Goal: Transaction & Acquisition: Book appointment/travel/reservation

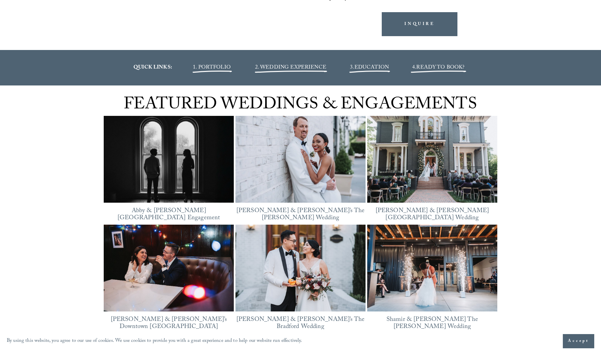
scroll to position [853, 0]
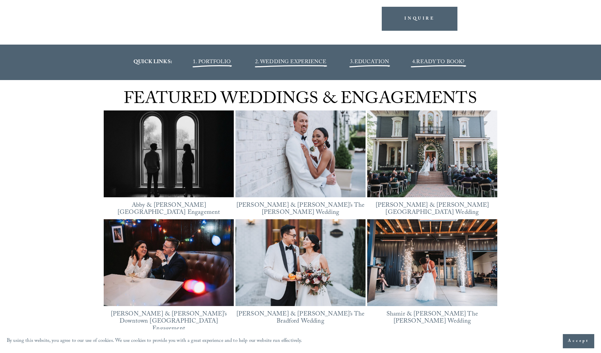
click at [159, 154] on img at bounding box center [169, 154] width 130 height 98
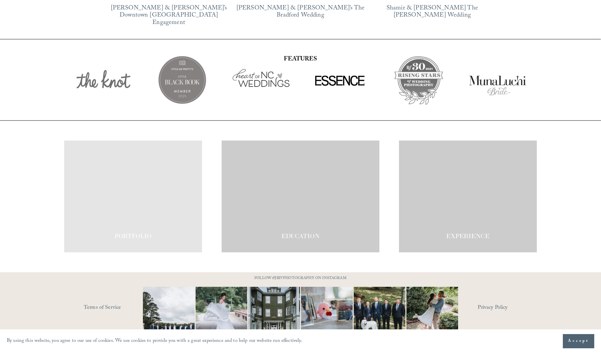
scroll to position [1159, 0]
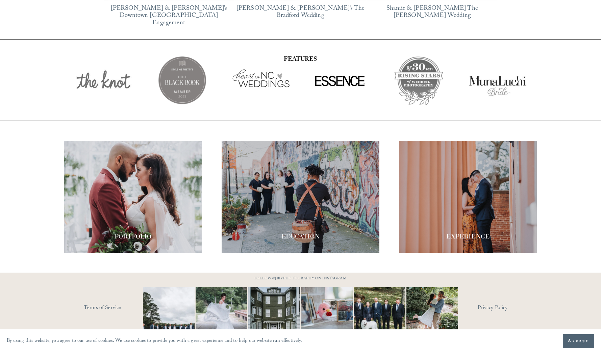
click at [160, 260] on div "PORTFOLIO EDUCATION" at bounding box center [300, 196] width 601 height 151
click at [162, 290] on img at bounding box center [169, 313] width 78 height 52
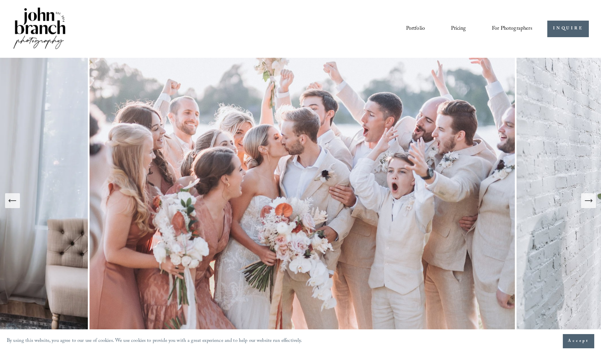
scroll to position [0, 0]
click at [583, 199] on icon "Next Slide" at bounding box center [587, 200] width 9 height 9
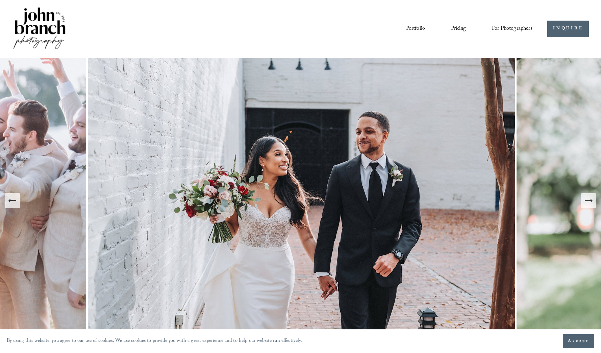
click at [583, 199] on icon "Next Slide" at bounding box center [587, 200] width 9 height 9
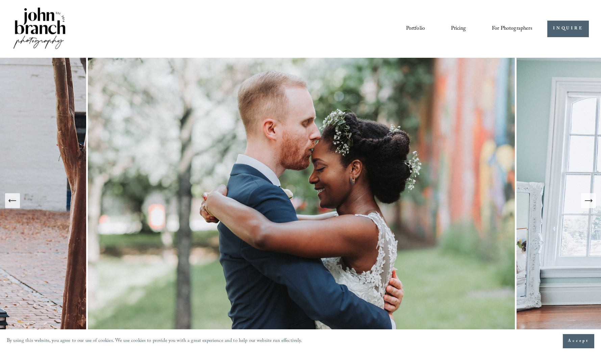
click at [588, 201] on icon "Next Slide" at bounding box center [587, 201] width 7 height 0
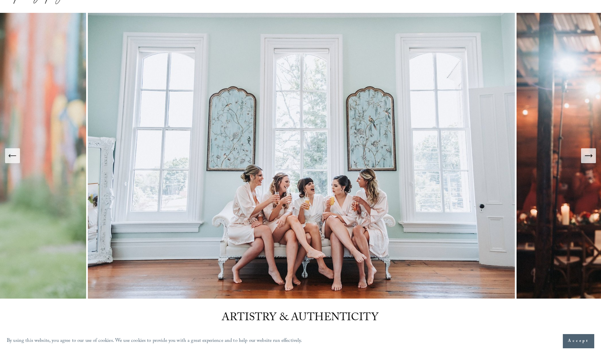
scroll to position [50, 0]
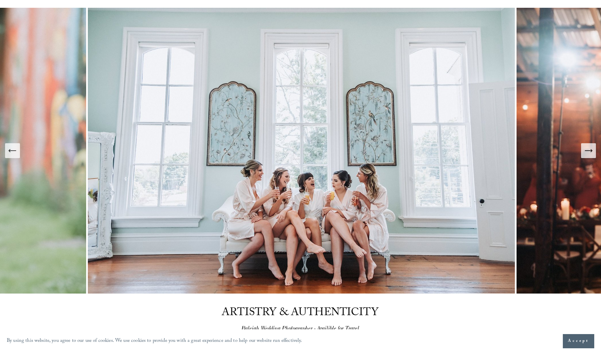
click at [593, 156] on button "Next Slide" at bounding box center [588, 150] width 15 height 15
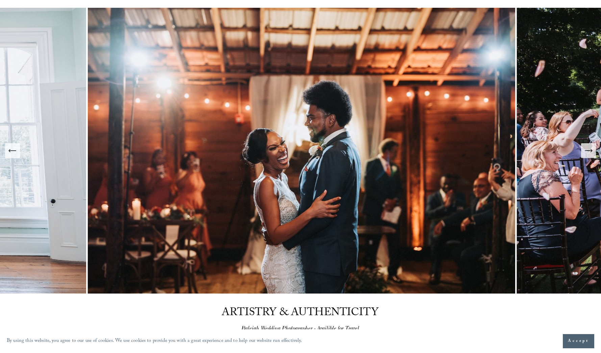
click at [591, 151] on icon "Next Slide" at bounding box center [587, 151] width 7 height 0
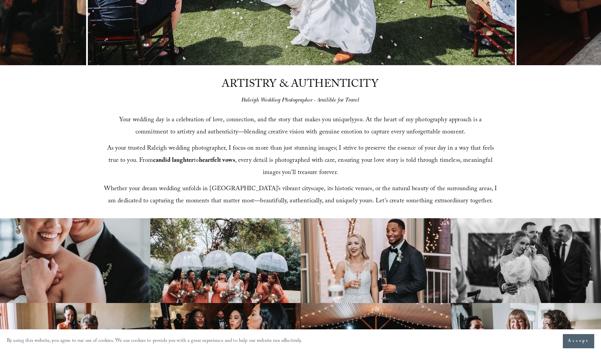
scroll to position [276, 0]
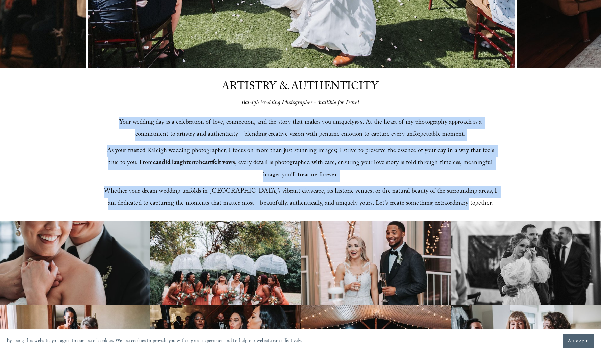
drag, startPoint x: 98, startPoint y: 120, endPoint x: 470, endPoint y: 202, distance: 380.6
click at [470, 202] on div "ARTISTRY & AUTHENTICITY Raleigh Wedding Photographer - Availible for Travel You…" at bounding box center [300, 144] width 601 height 153
copy div "Your wedding day is a celebration of love, connection, and the story that makes…"
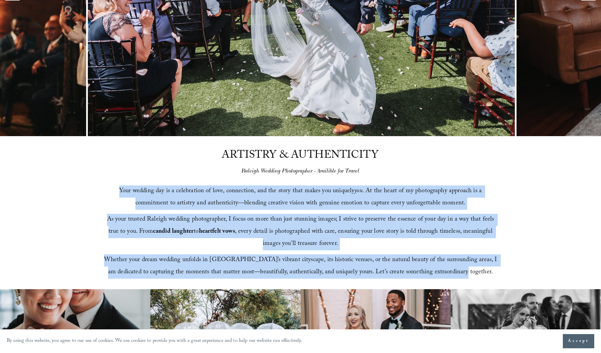
scroll to position [213, 0]
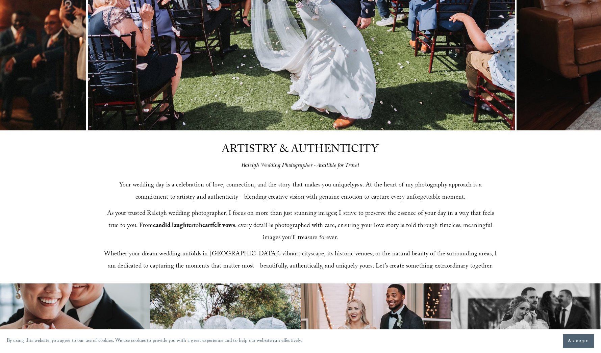
click at [533, 202] on div "ARTISTRY & AUTHENTICITY Raleigh Wedding Photographer - Availible for Travel You…" at bounding box center [300, 206] width 601 height 153
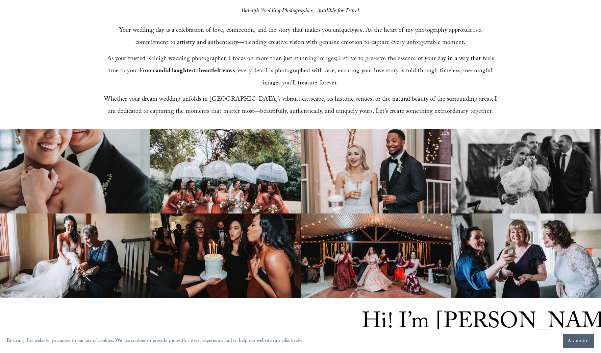
scroll to position [378, 0]
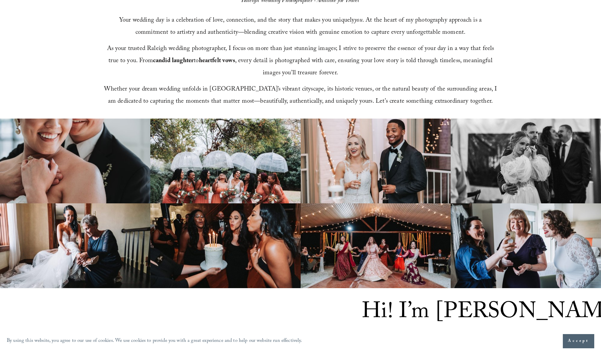
click at [385, 142] on img at bounding box center [375, 160] width 150 height 85
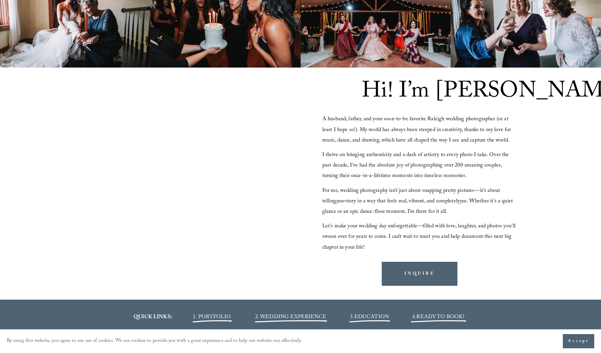
scroll to position [602, 0]
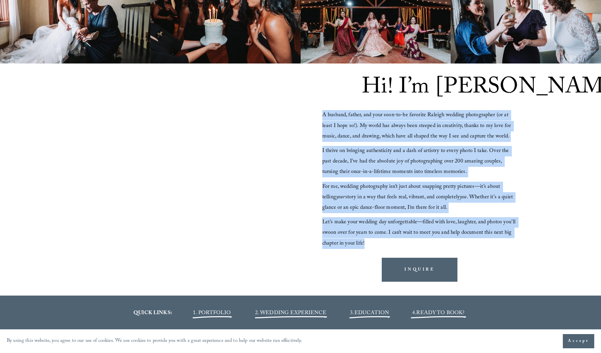
drag, startPoint x: 321, startPoint y: 113, endPoint x: 388, endPoint y: 238, distance: 141.4
click at [388, 238] on div "Hi! I’m John A husband, father, and your soon-to-be favorite Raleigh wedding ph…" at bounding box center [300, 179] width 601 height 232
copy div "A husband, father, and your soon-to-be favorite Raleigh wedding photographer (o…"
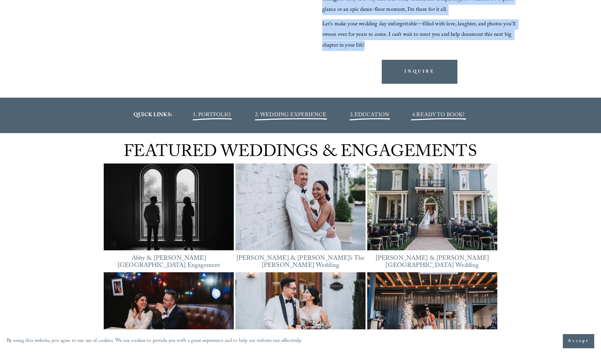
scroll to position [801, 0]
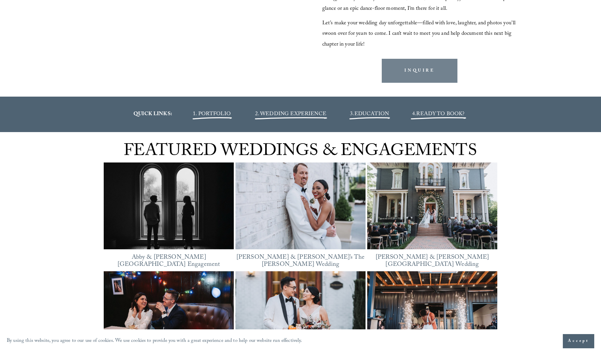
click at [399, 73] on link "INQUIRE" at bounding box center [419, 71] width 76 height 24
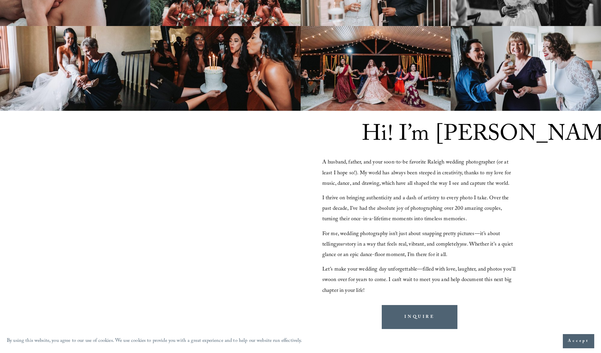
scroll to position [562, 0]
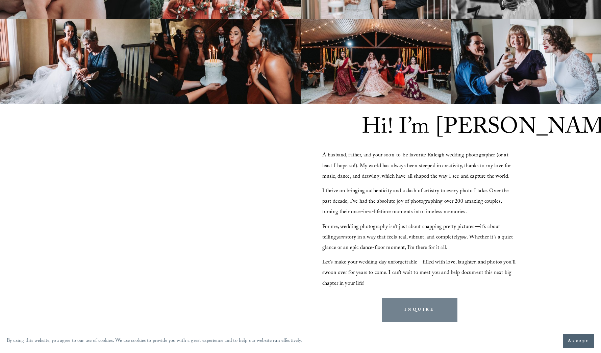
click at [416, 307] on link "INQUIRE" at bounding box center [419, 310] width 76 height 24
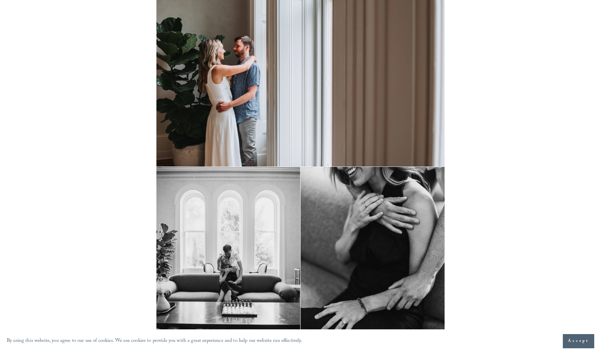
scroll to position [1144, 0]
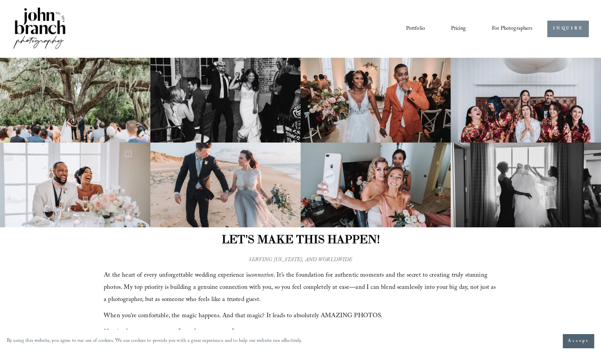
click at [553, 29] on link "INQUIRE" at bounding box center [568, 29] width 42 height 17
drag, startPoint x: 544, startPoint y: 28, endPoint x: 582, endPoint y: 28, distance: 38.1
click at [582, 28] on div "INQUIRE" at bounding box center [560, 29] width 57 height 17
copy link "INQUIRE"
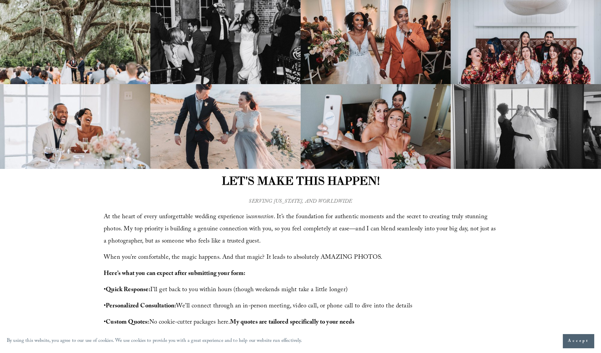
scroll to position [69, 0]
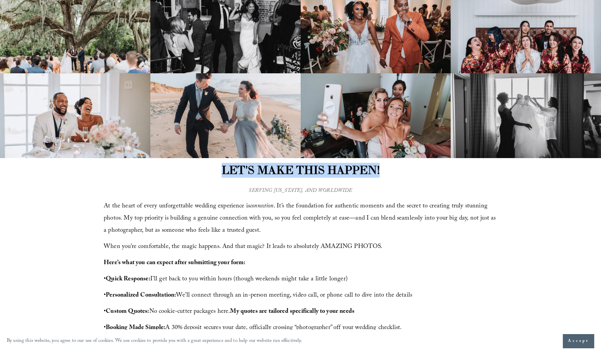
drag, startPoint x: 218, startPoint y: 167, endPoint x: 395, endPoint y: 169, distance: 176.2
click at [395, 169] on h1 "LET'S MAKE THIS HAPPEN!" at bounding box center [300, 170] width 234 height 15
copy strong "LET'S MAKE THIS HAPPEN!"
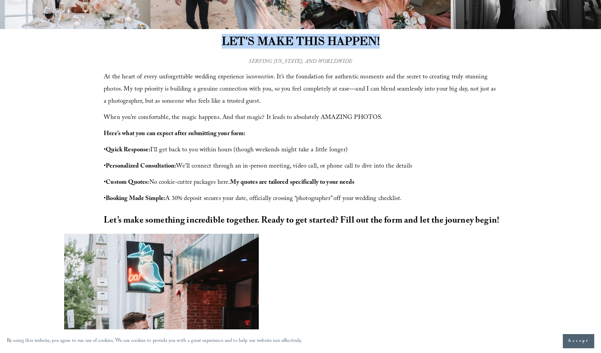
scroll to position [201, 0]
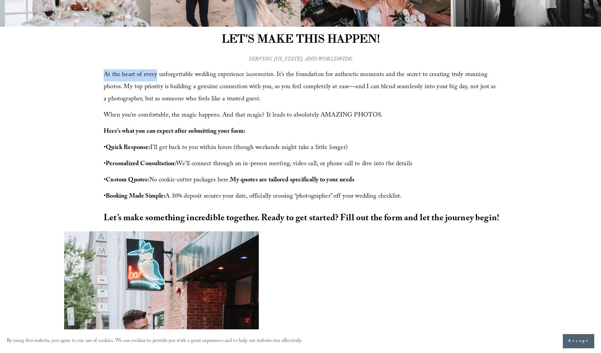
drag, startPoint x: 103, startPoint y: 72, endPoint x: 155, endPoint y: 72, distance: 51.3
click at [155, 72] on div "LET'S MAKE THIS HAPPEN! At the heart of every unforgettable wedding experience …" at bounding box center [300, 129] width 601 height 205
click at [155, 72] on span "At the heart of every unforgettable wedding experience is connection . It’s the…" at bounding box center [300, 87] width 393 height 35
drag, startPoint x: 238, startPoint y: 56, endPoint x: 373, endPoint y: 56, distance: 134.4
click at [373, 56] on p "SERVING NORTH CAROLINA, AND WORLDWIDE" at bounding box center [300, 59] width 155 height 10
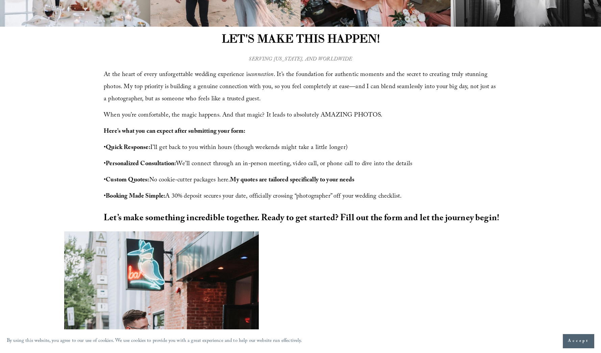
copy em "SERVING NORTH CAROLINA, AND WORLDWIDE"
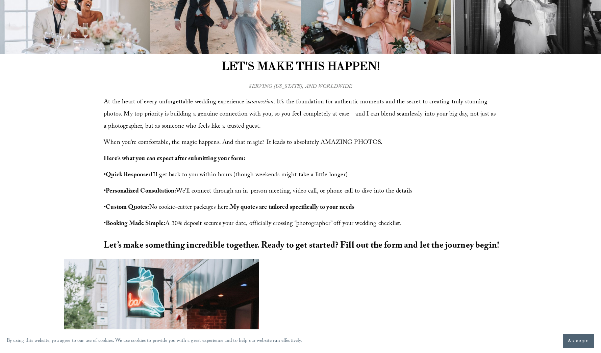
scroll to position [170, 0]
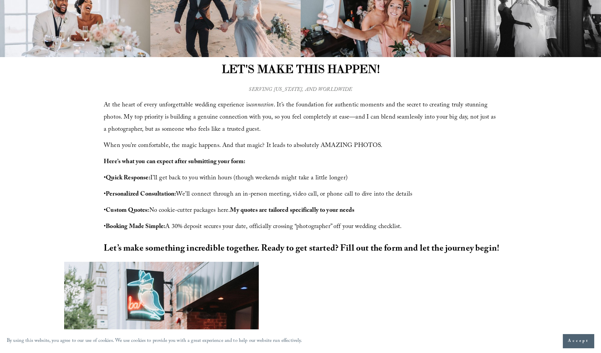
click at [371, 84] on div "LET'S MAKE THIS HAPPEN! At the heart of every unforgettable wedding experience …" at bounding box center [300, 159] width 601 height 205
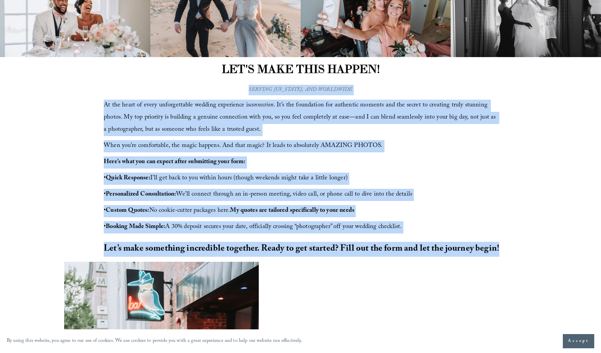
drag, startPoint x: 100, startPoint y: 104, endPoint x: 505, endPoint y: 249, distance: 430.3
click at [505, 249] on div "LET'S MAKE THIS HAPPEN! At the heart of every unforgettable wedding experience …" at bounding box center [300, 159] width 601 height 205
copy div "At the heart of every unforgettable wedding experience is connection . It’s the…"
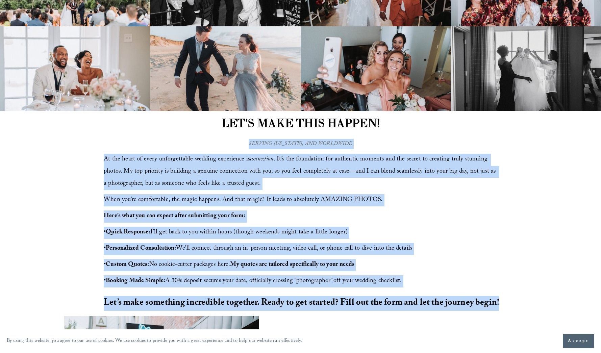
scroll to position [127, 0]
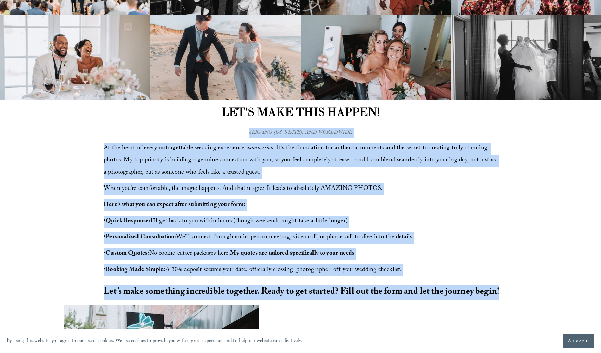
click at [324, 130] on em "SERVING NORTH CAROLINA, AND WORLDWIDE" at bounding box center [299, 132] width 103 height 9
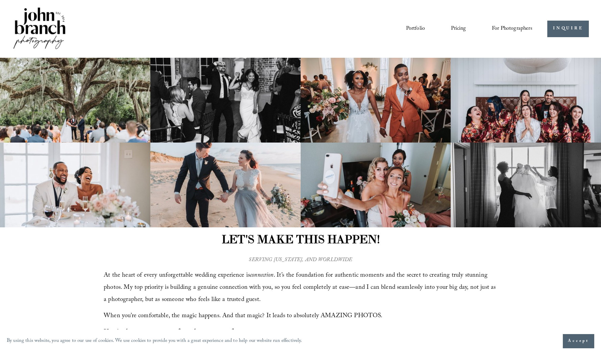
scroll to position [0, 0]
click at [51, 18] on img at bounding box center [39, 29] width 55 height 46
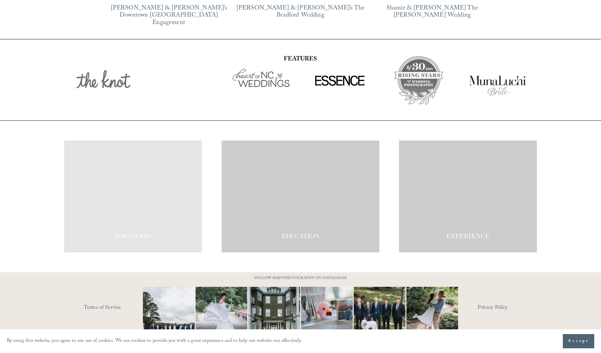
scroll to position [1159, 0]
